Goal: Find specific page/section: Find specific page/section

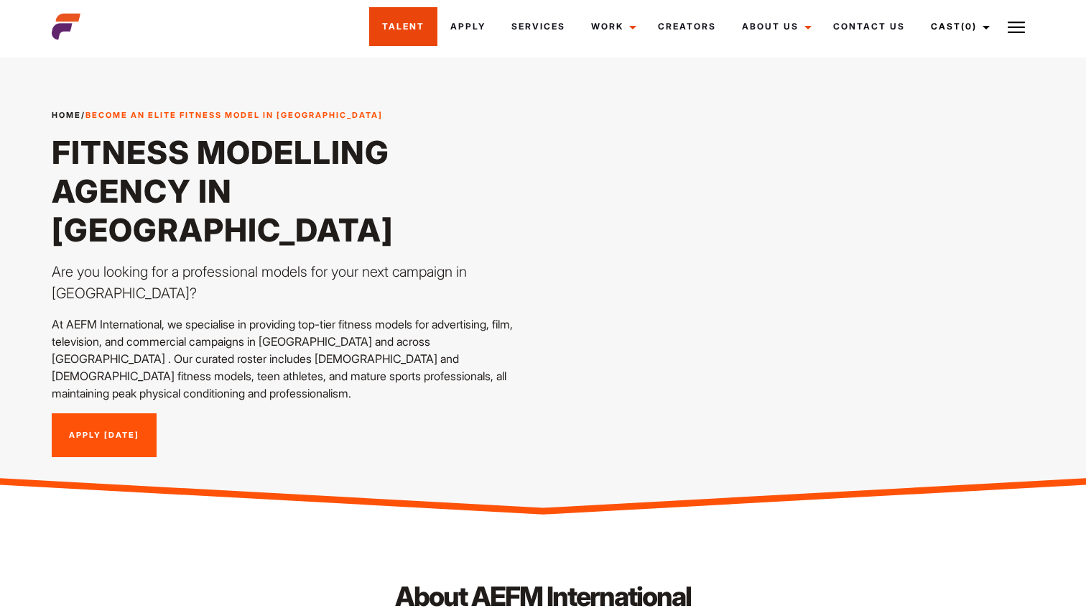
click at [396, 18] on link "Talent" at bounding box center [403, 26] width 68 height 39
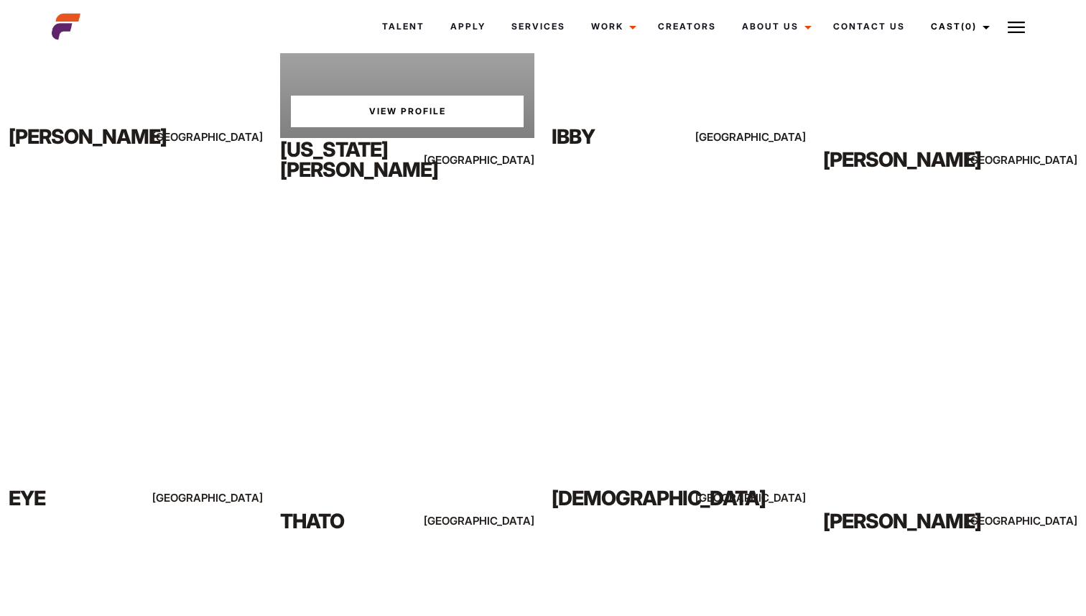
scroll to position [4520, 0]
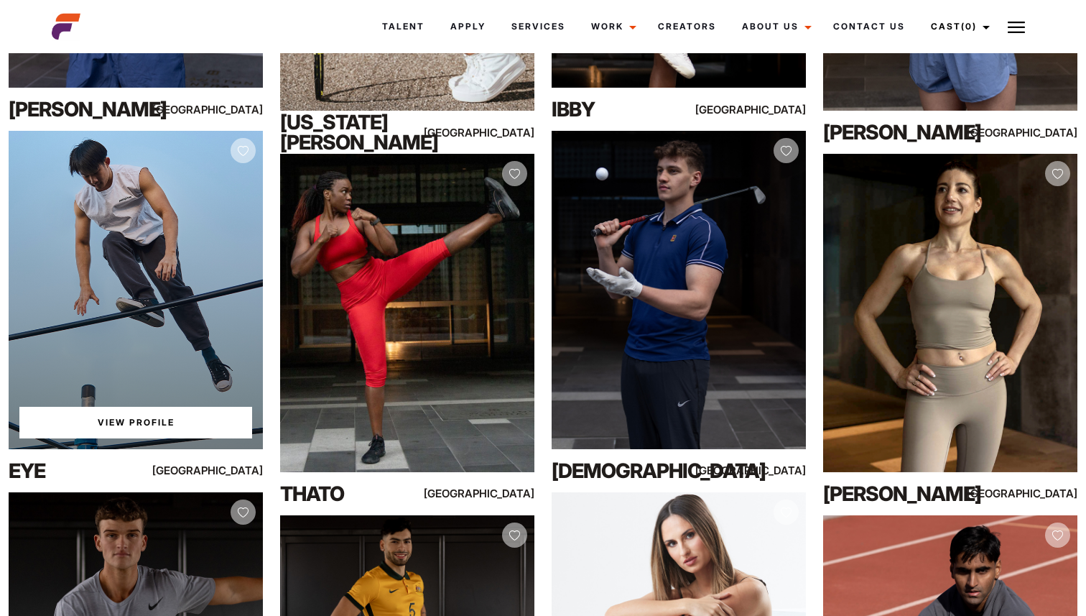
click at [150, 418] on link "View Profile" at bounding box center [135, 423] width 233 height 32
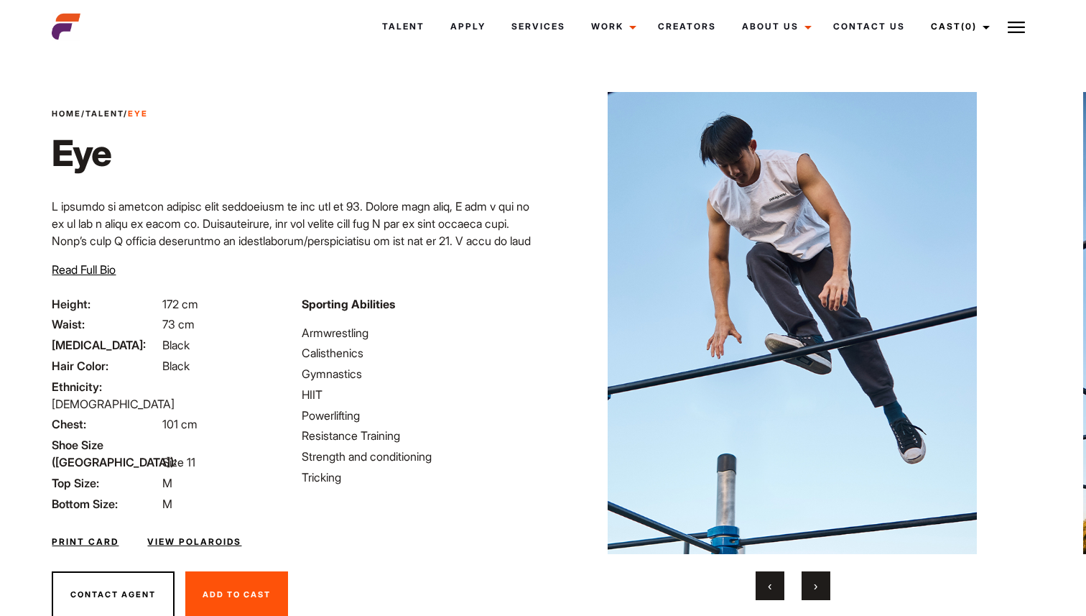
scroll to position [47, 0]
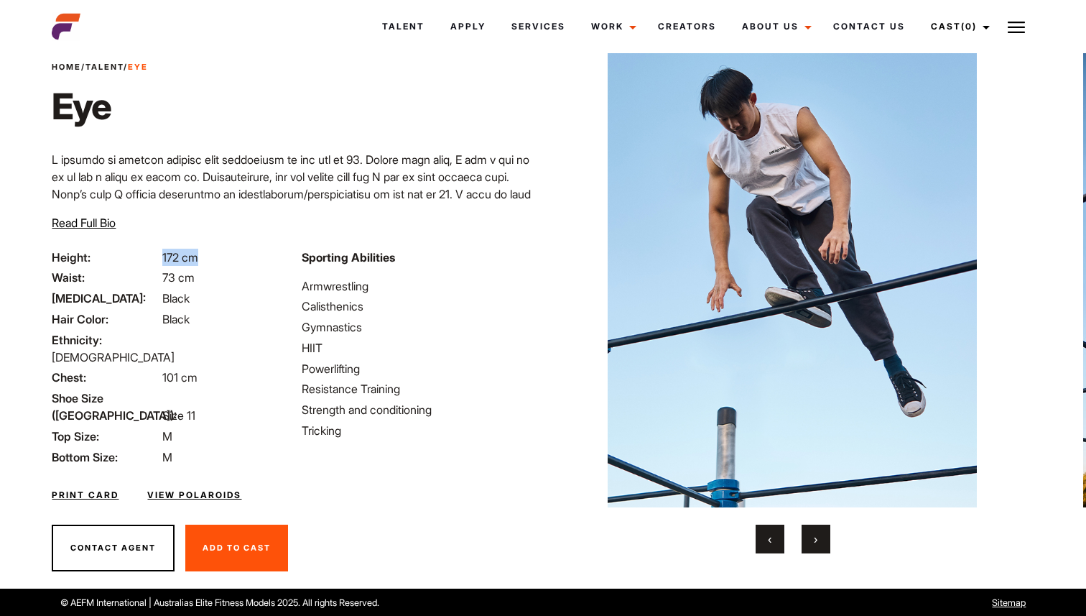
drag, startPoint x: 163, startPoint y: 262, endPoint x: 198, endPoint y: 263, distance: 34.5
click at [198, 263] on span "172 cm" at bounding box center [180, 257] width 36 height 14
click at [233, 289] on li "[MEDICAL_DATA]: Black" at bounding box center [168, 297] width 233 height 17
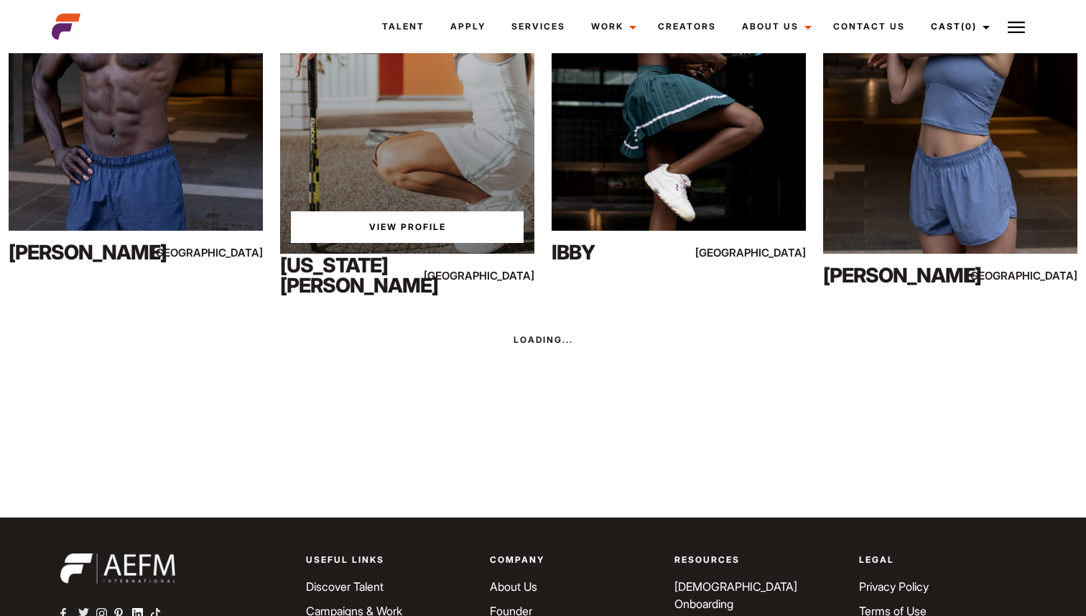
scroll to position [4389, 0]
